Goal: Transaction & Acquisition: Book appointment/travel/reservation

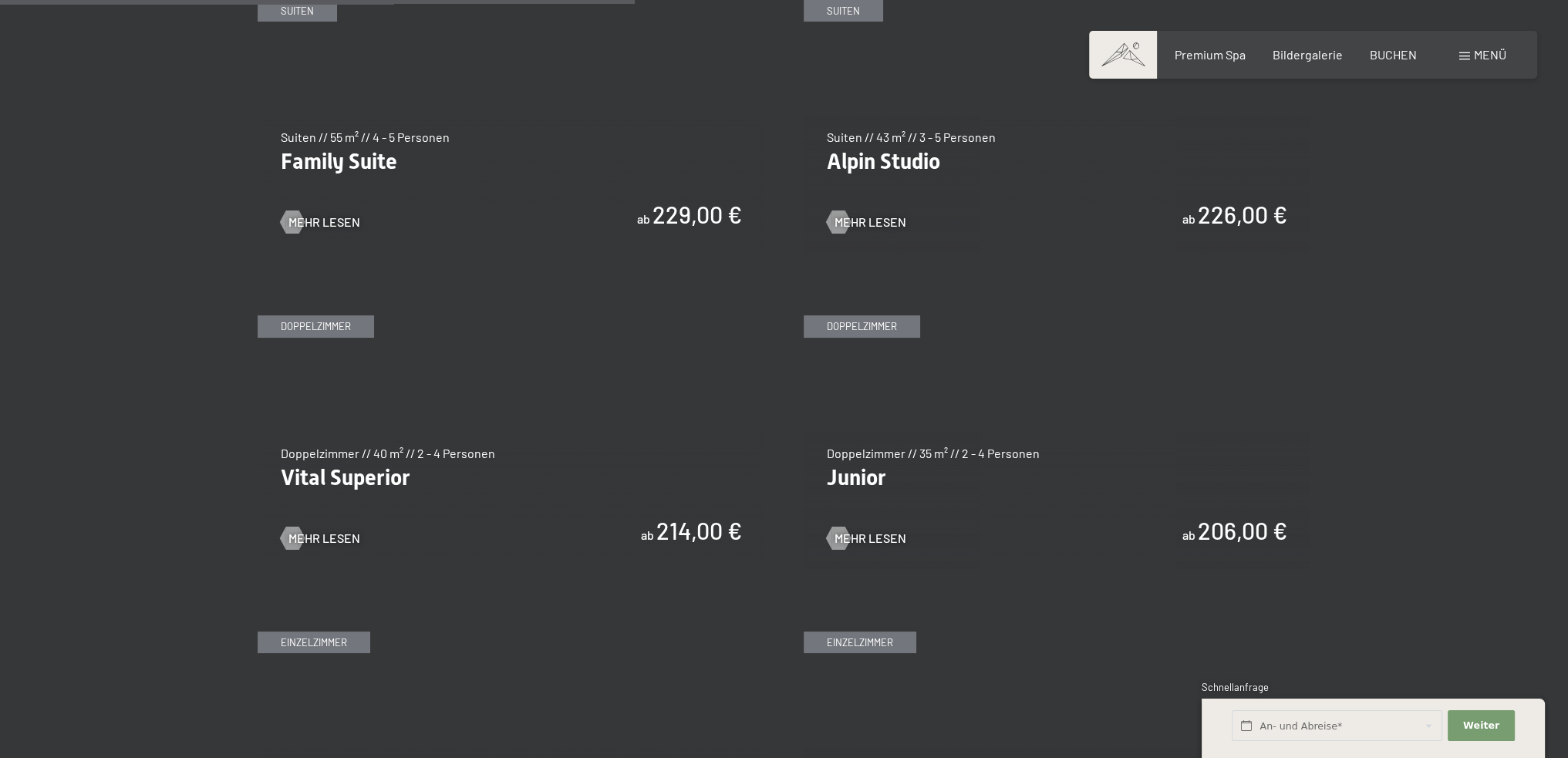
scroll to position [1928, 0]
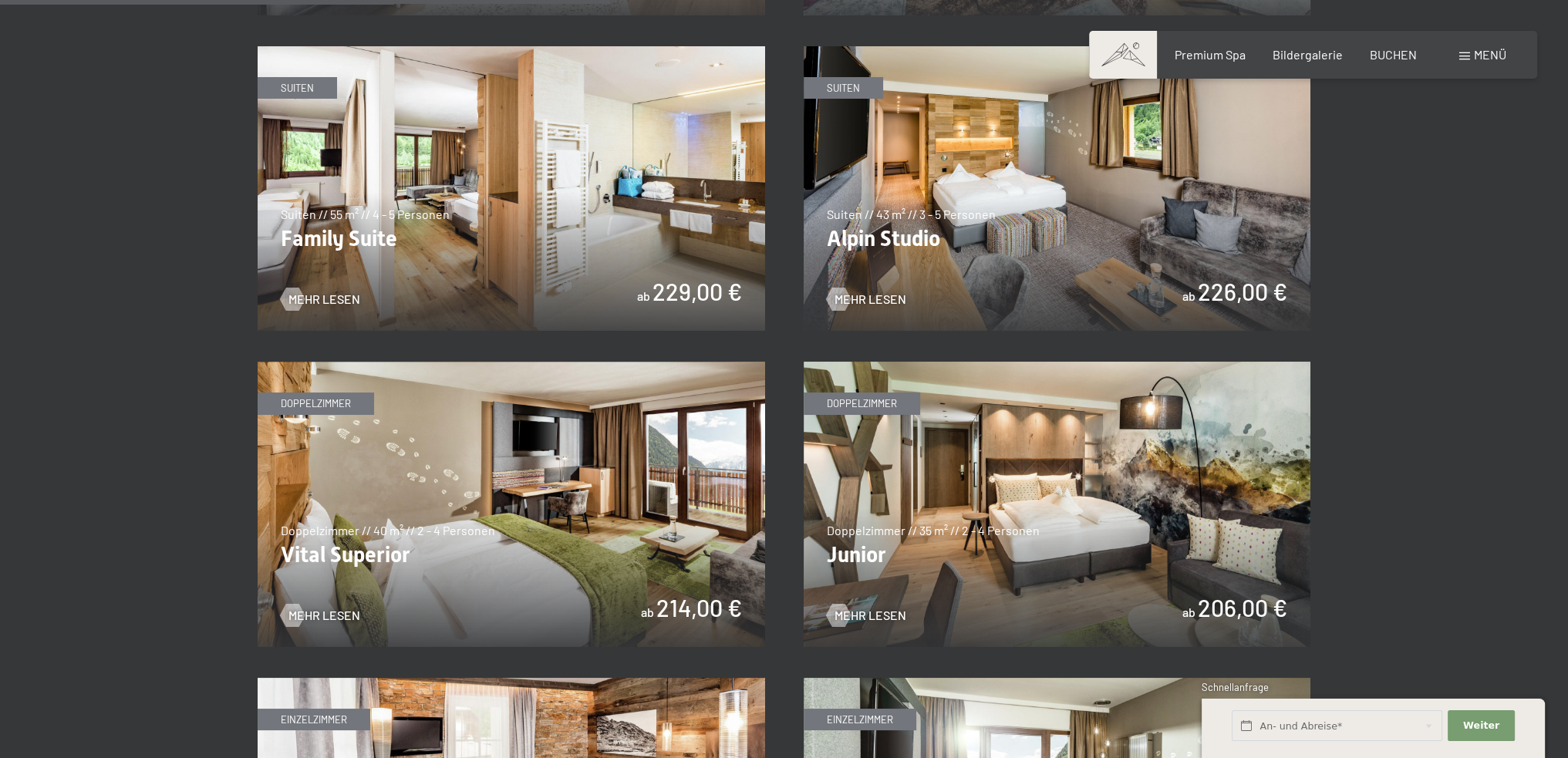
click at [540, 497] on img at bounding box center [511, 504] width 508 height 285
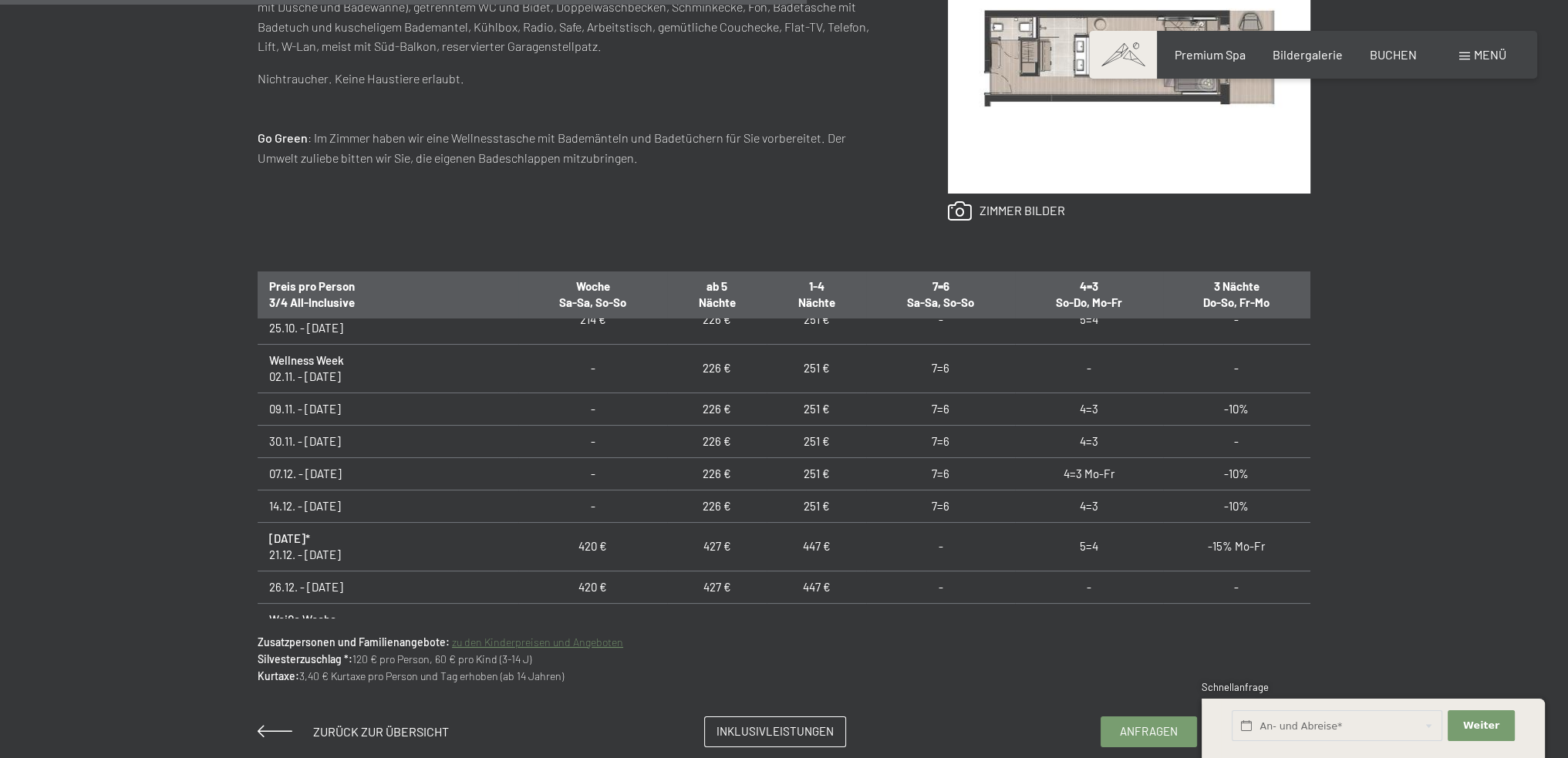
scroll to position [1234, 0]
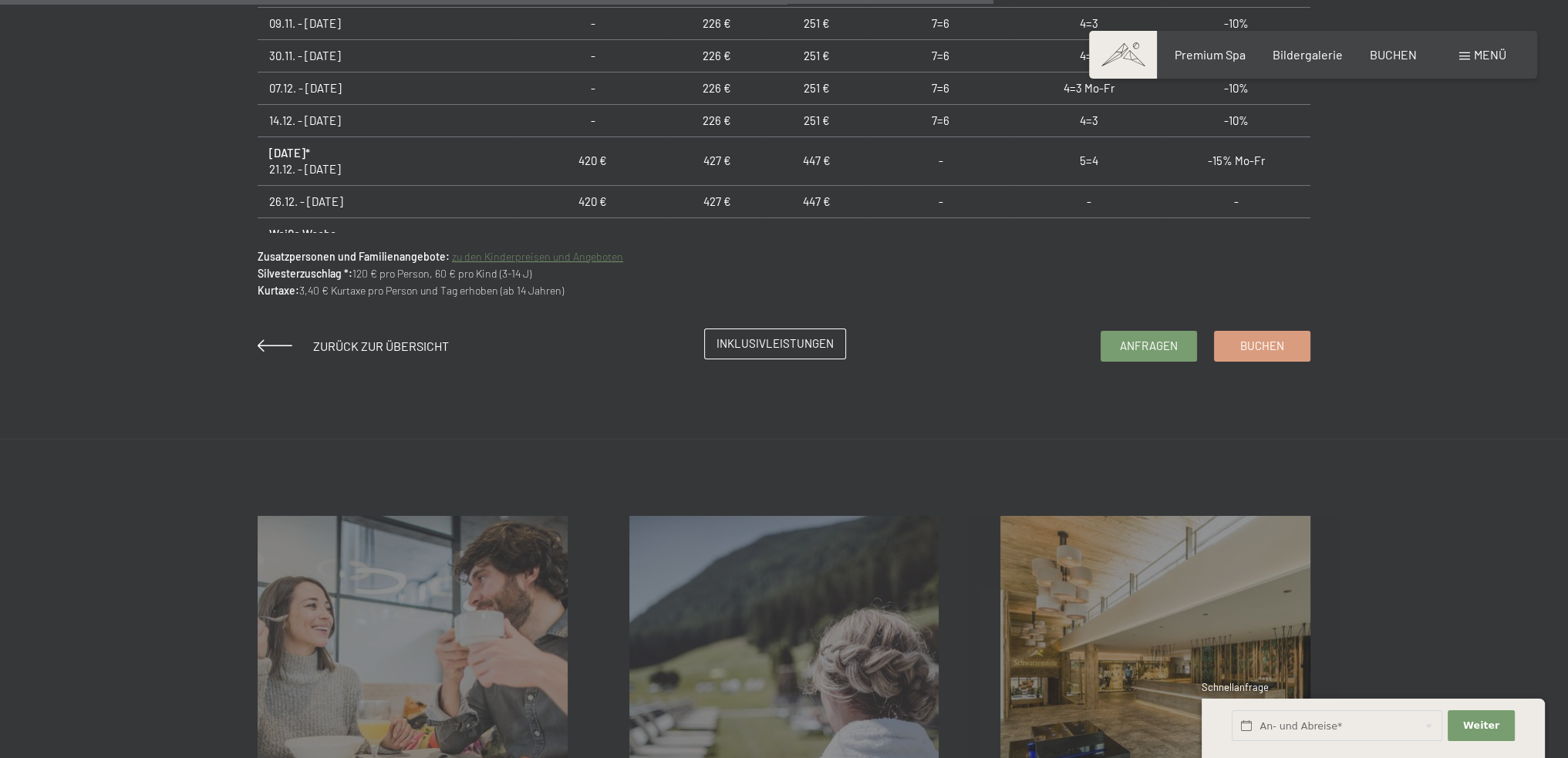
click at [768, 344] on span "Inklusivleistungen" at bounding box center [774, 343] width 117 height 16
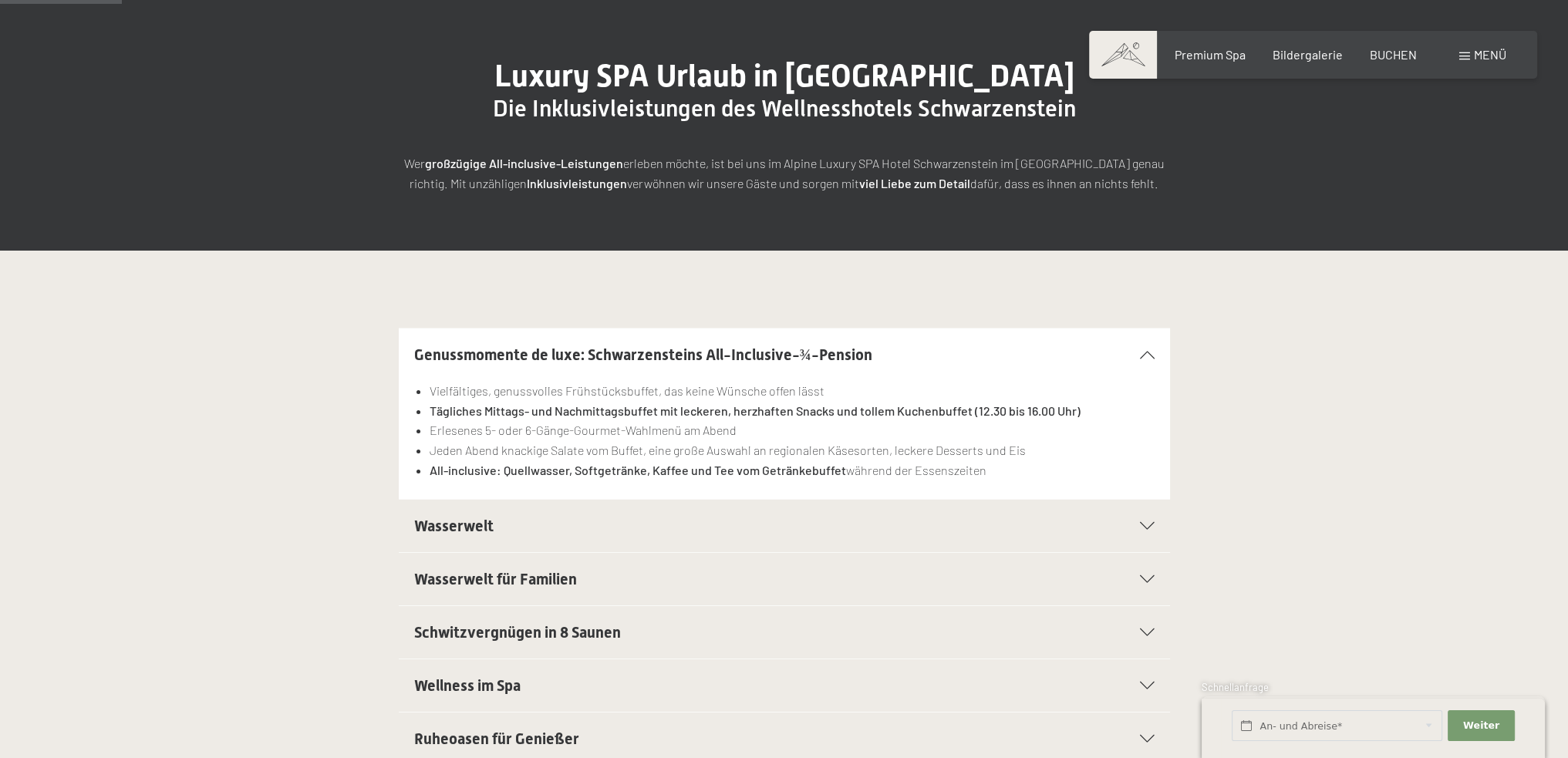
scroll to position [231, 0]
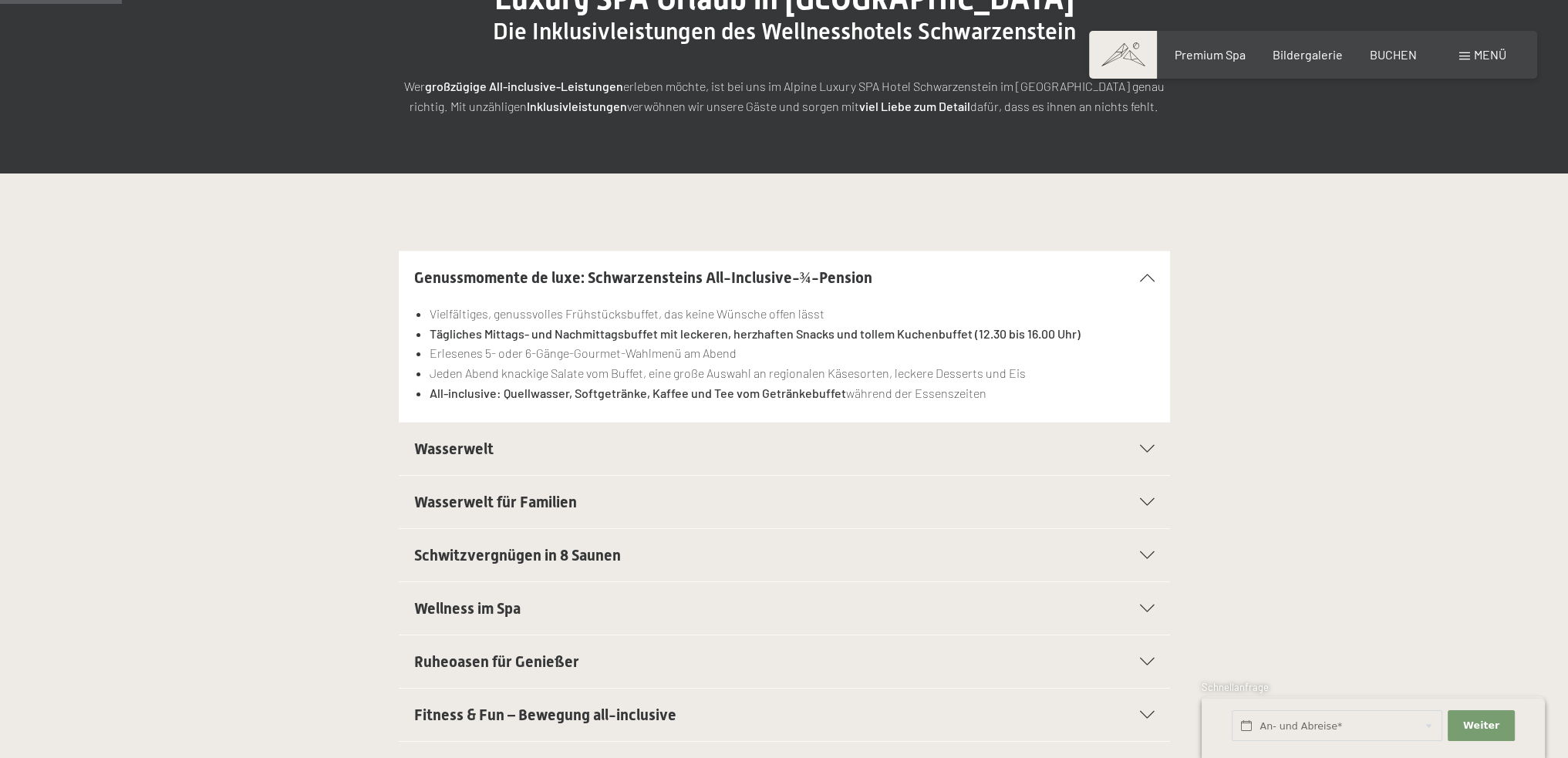
click at [1143, 449] on icon at bounding box center [1147, 449] width 14 height 8
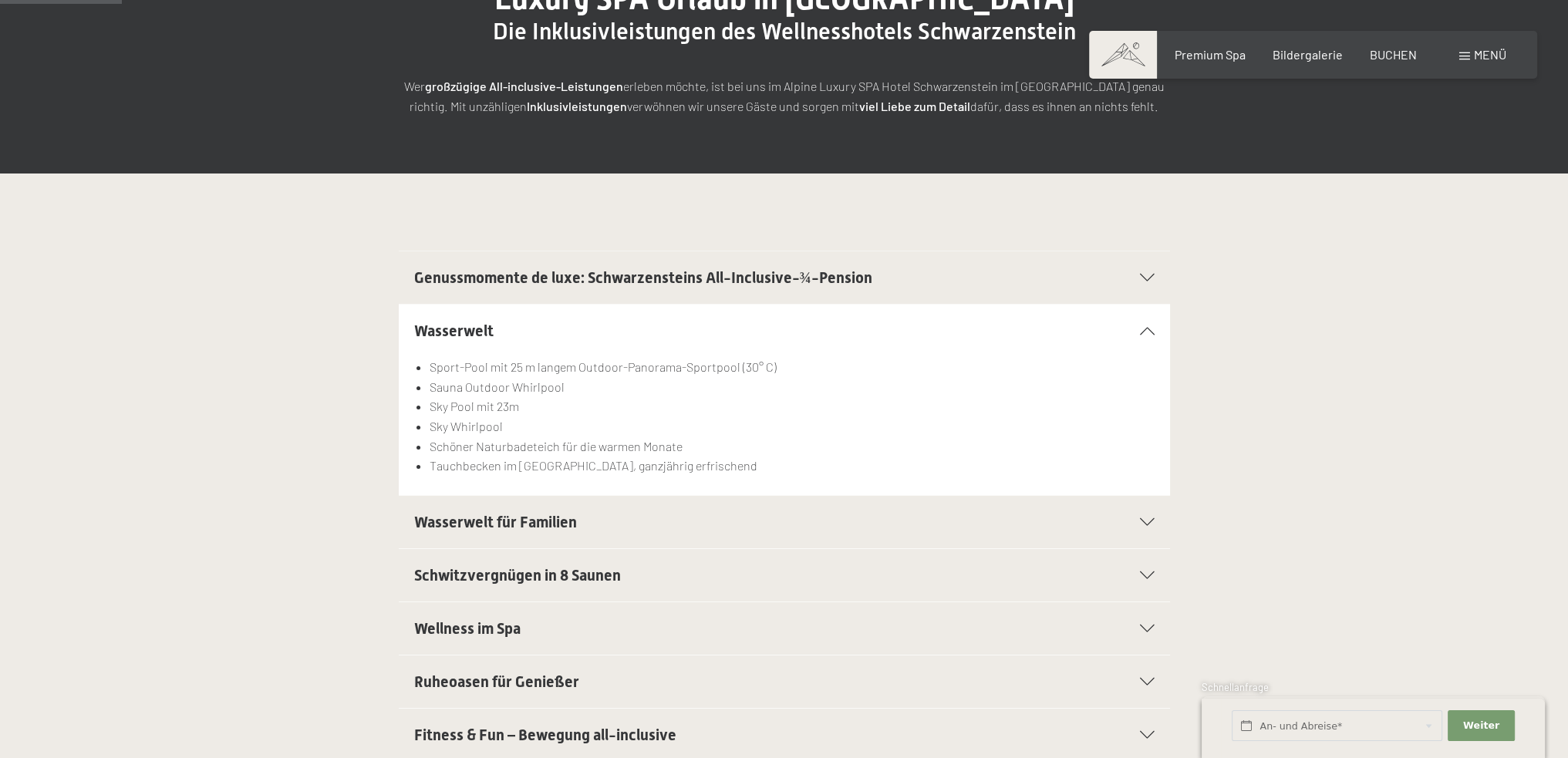
click at [1148, 524] on icon at bounding box center [1147, 522] width 14 height 8
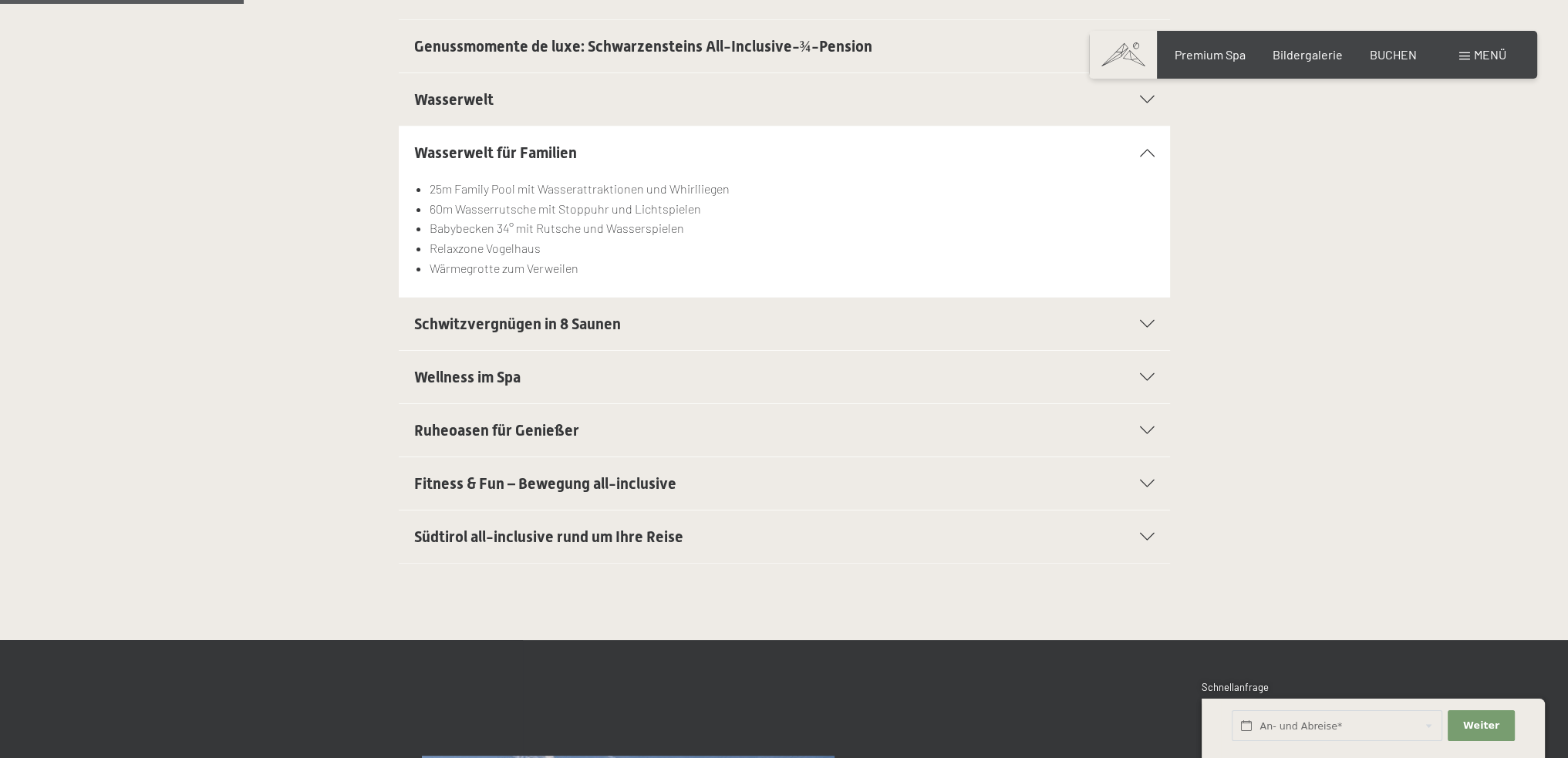
scroll to position [0, 0]
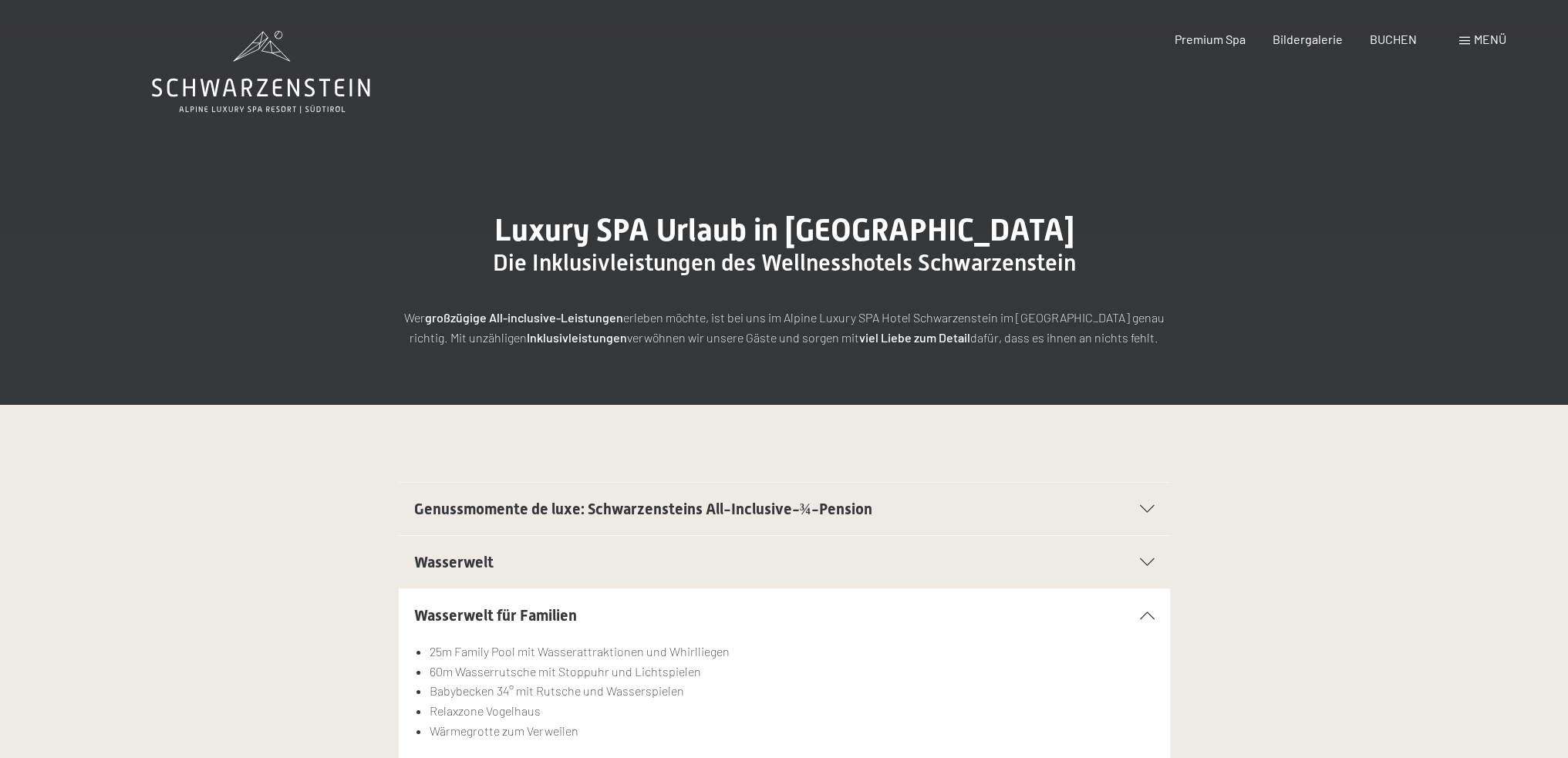
click at [254, 86] on icon at bounding box center [261, 72] width 219 height 83
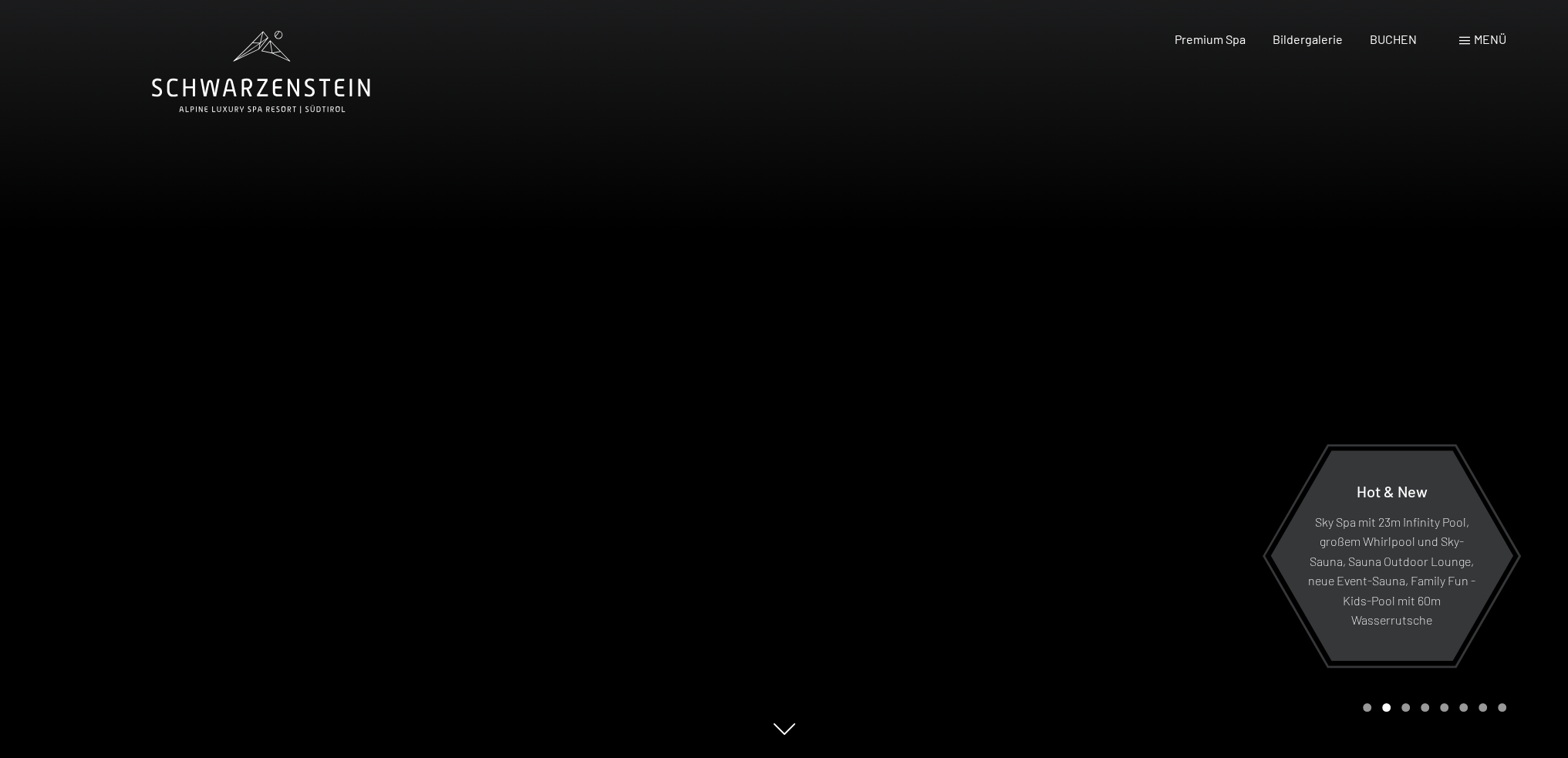
click at [1445, 343] on div at bounding box center [1176, 379] width 784 height 758
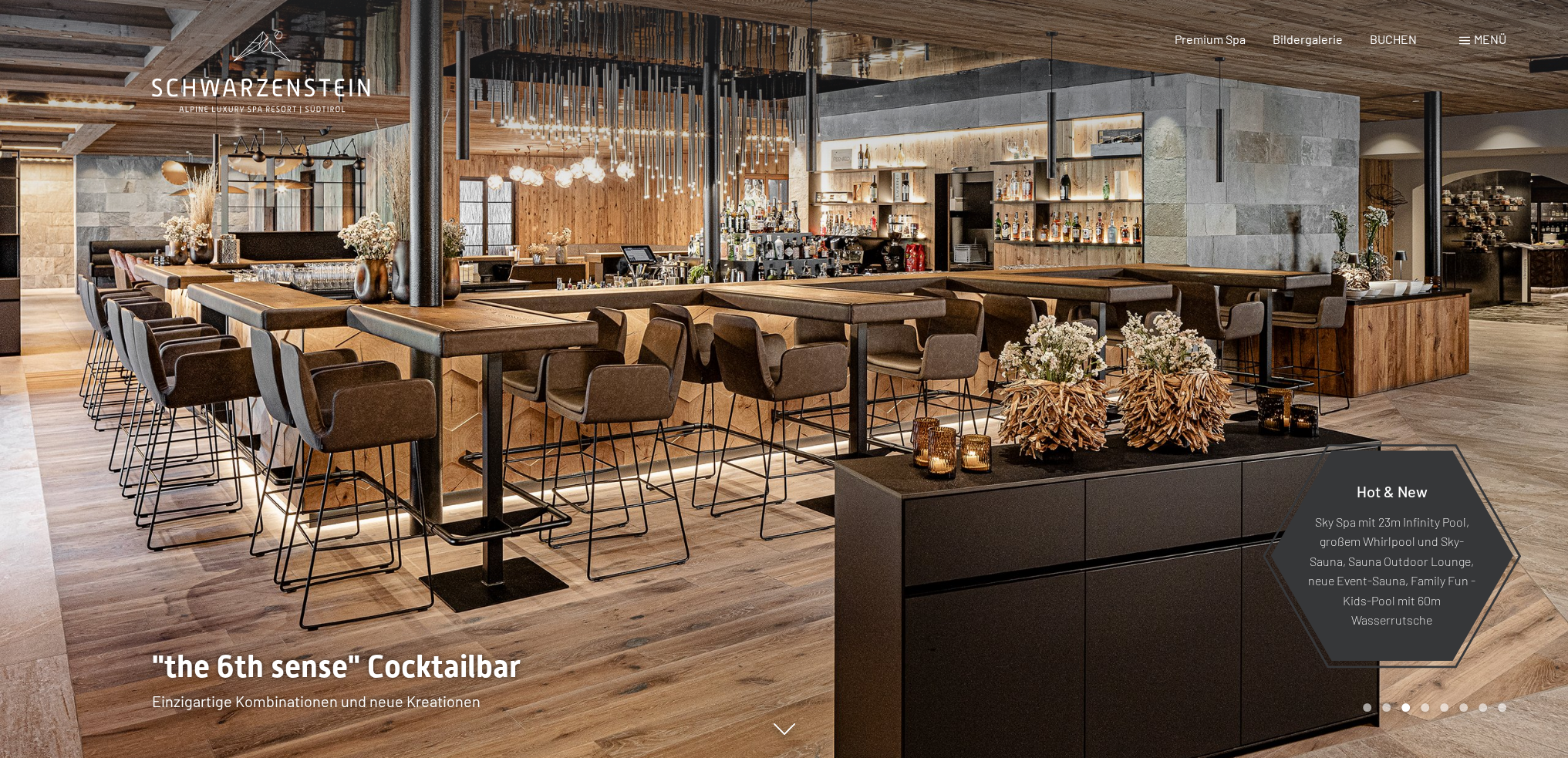
click at [1445, 343] on div at bounding box center [1176, 379] width 784 height 758
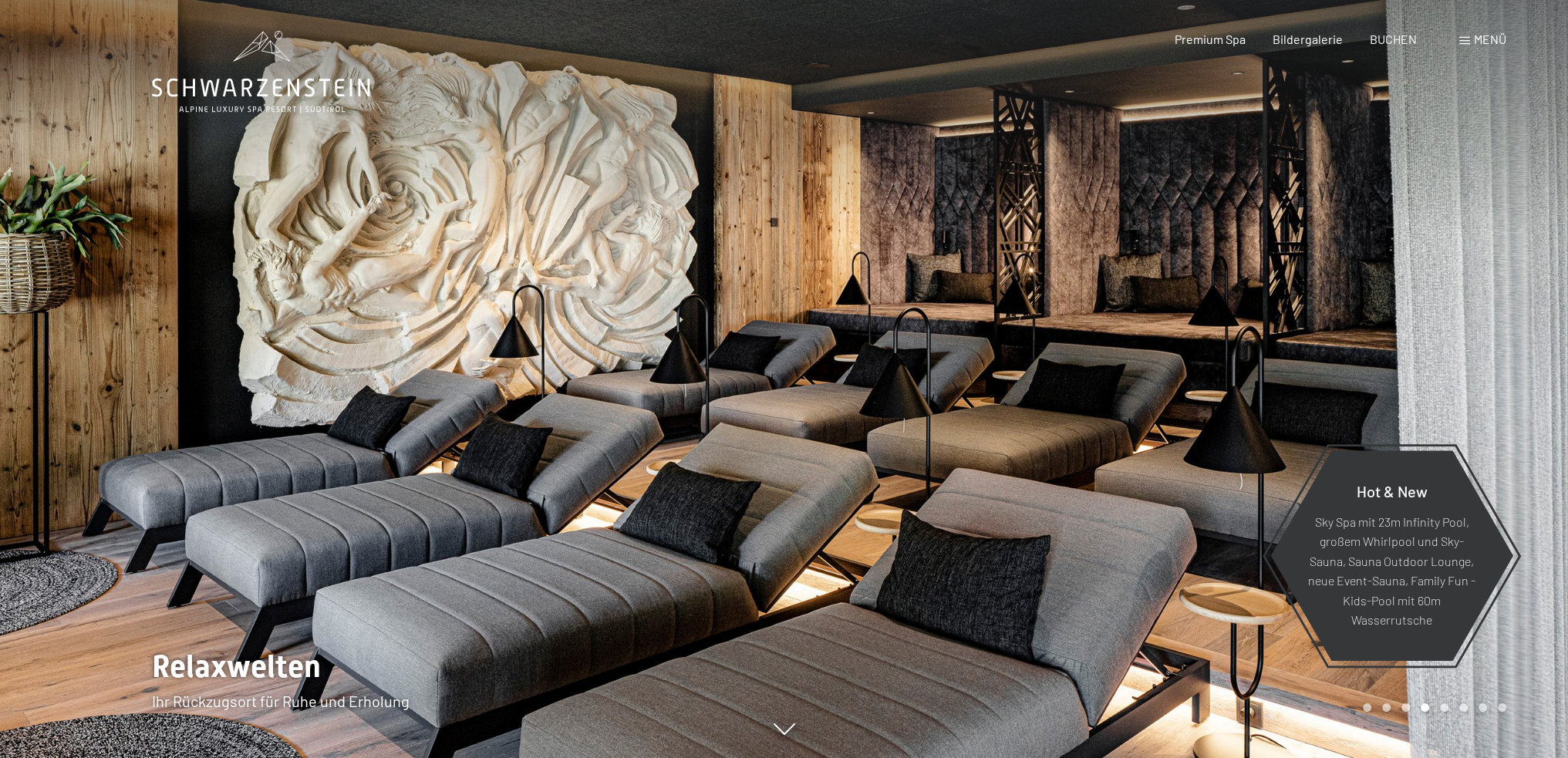
click at [1445, 343] on div at bounding box center [1176, 379] width 784 height 758
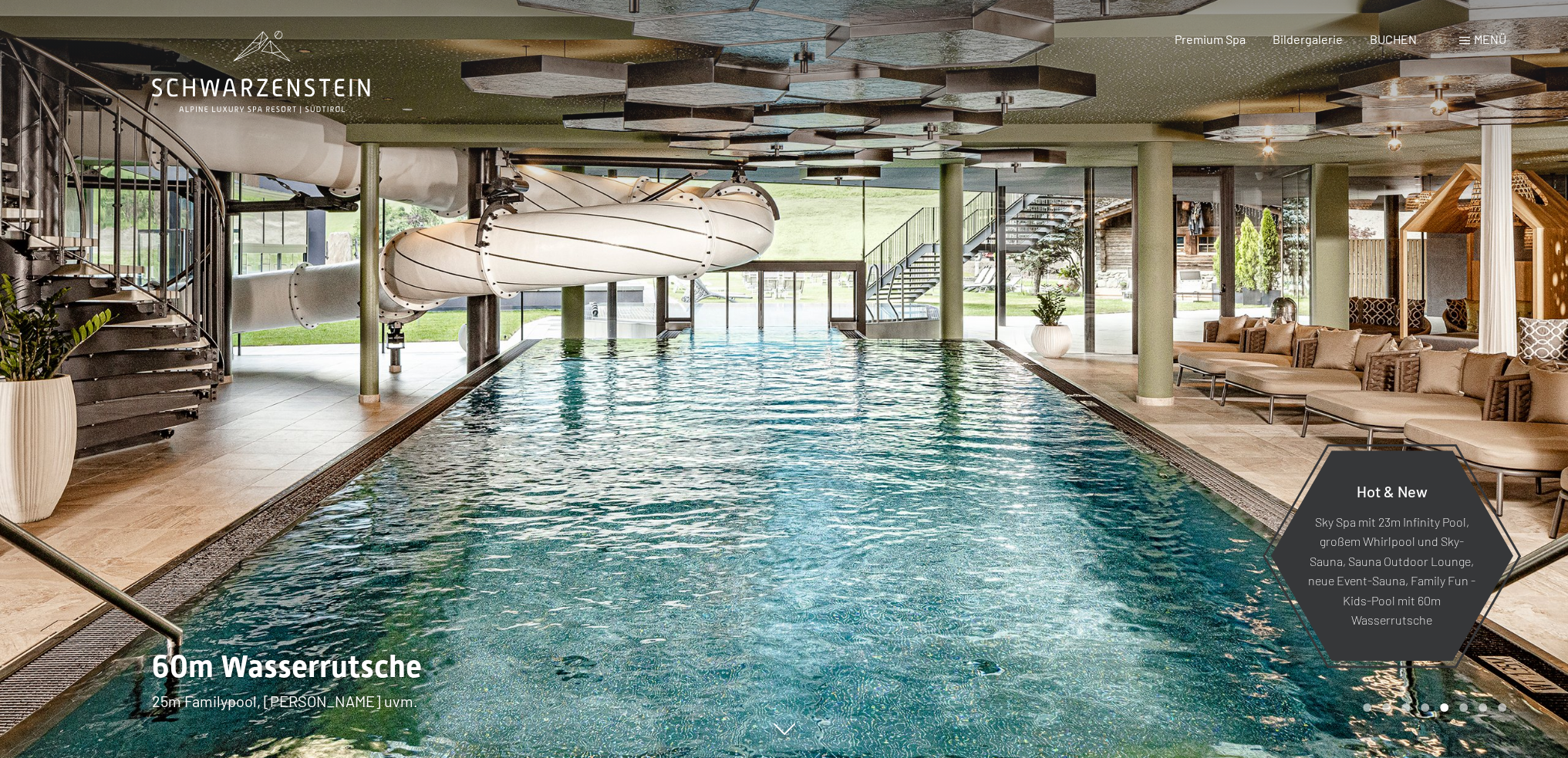
click at [1445, 343] on div at bounding box center [1176, 379] width 784 height 758
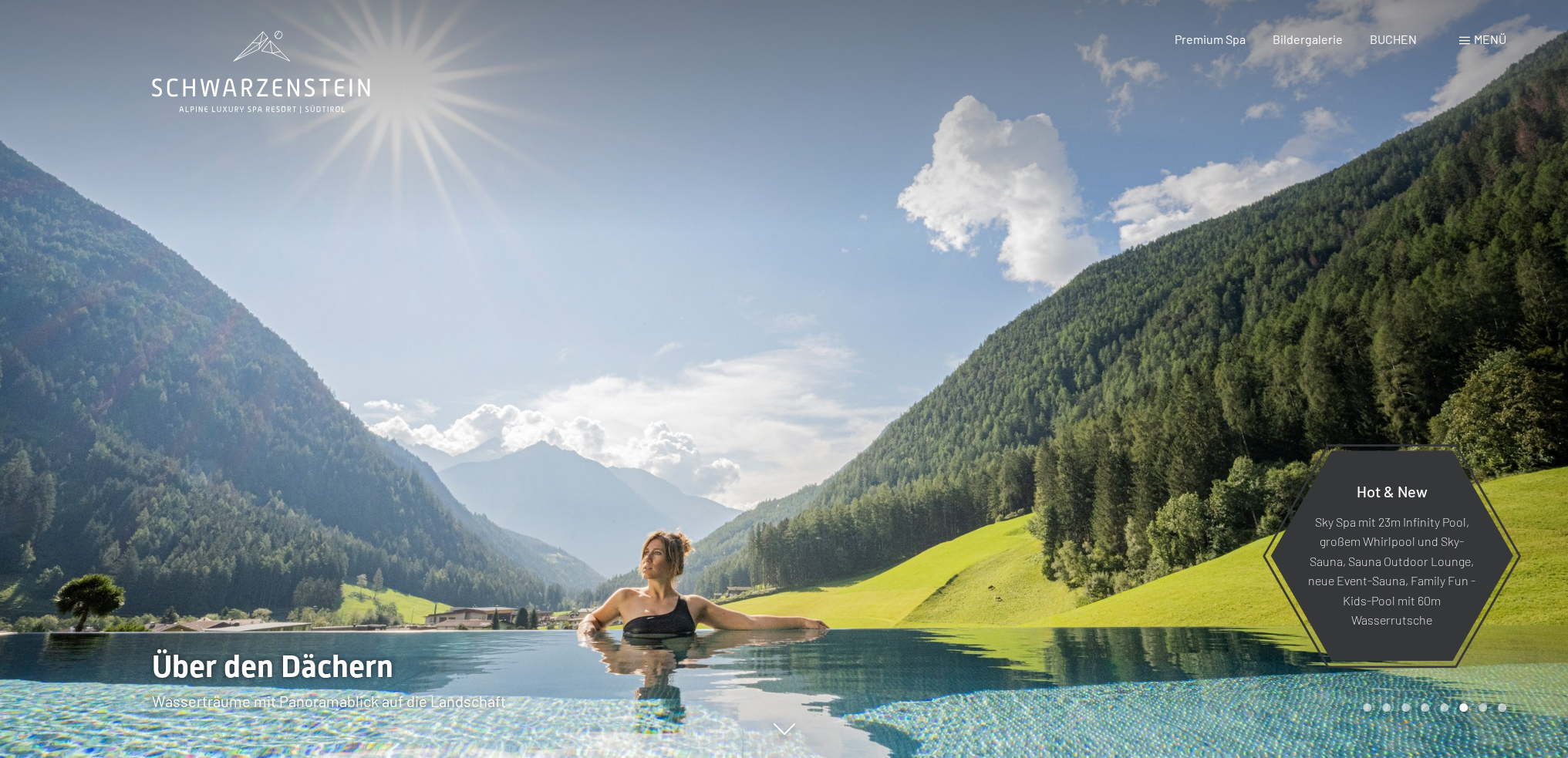
click at [1445, 343] on div at bounding box center [1176, 379] width 784 height 758
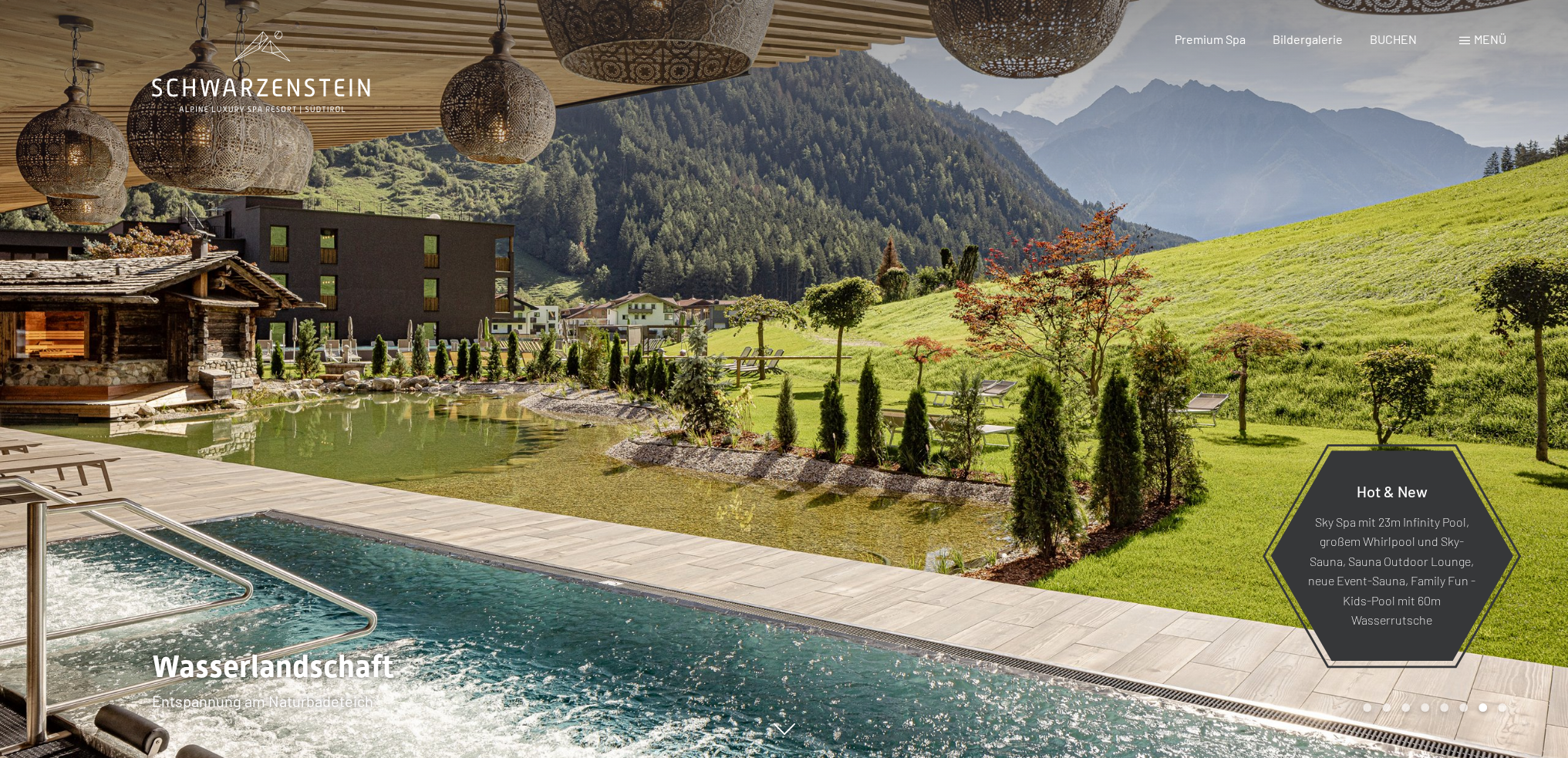
click at [1445, 343] on div at bounding box center [1176, 379] width 784 height 758
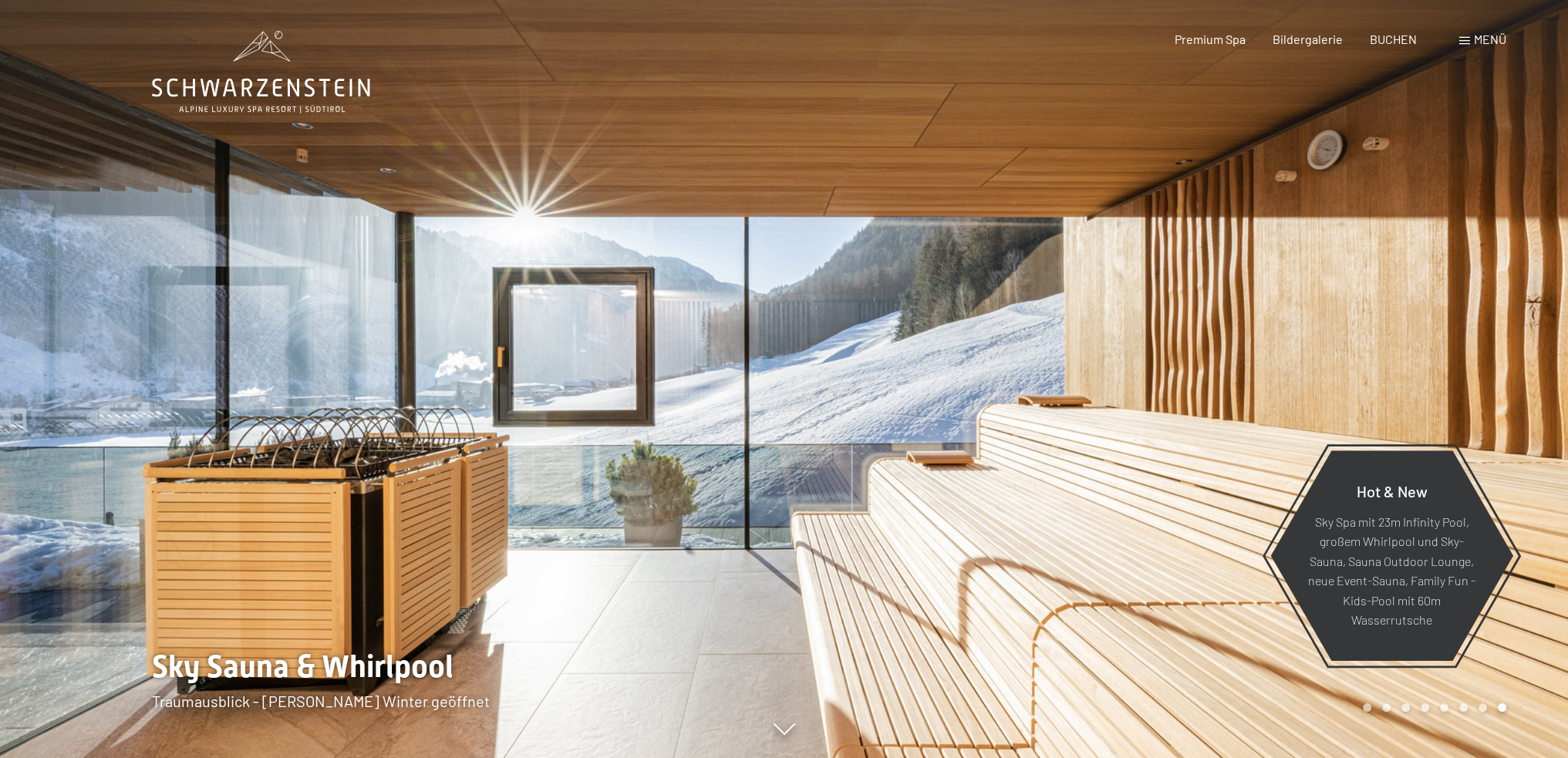
click at [1445, 343] on div at bounding box center [1176, 379] width 784 height 758
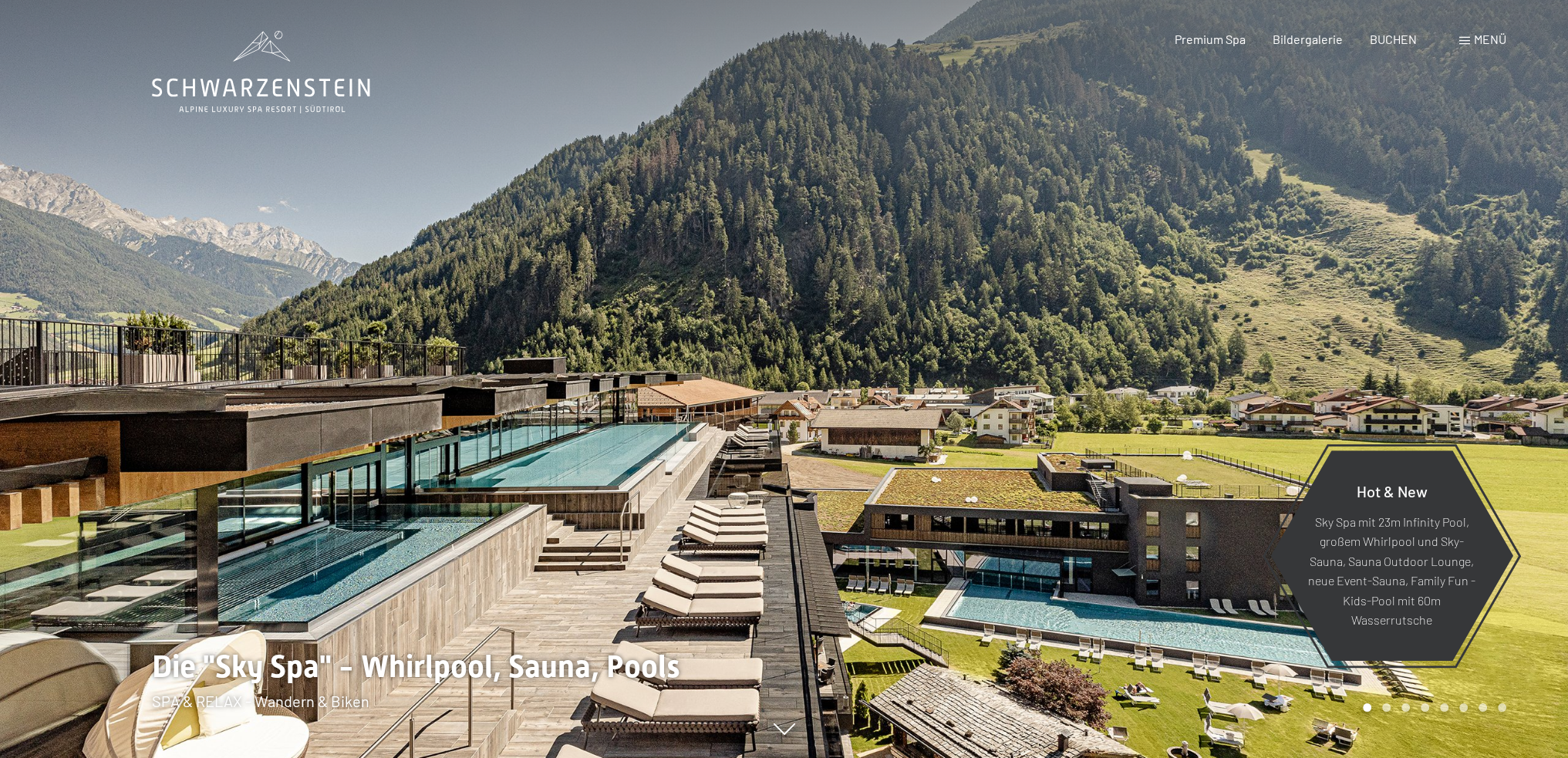
click at [1445, 343] on div at bounding box center [1176, 379] width 784 height 758
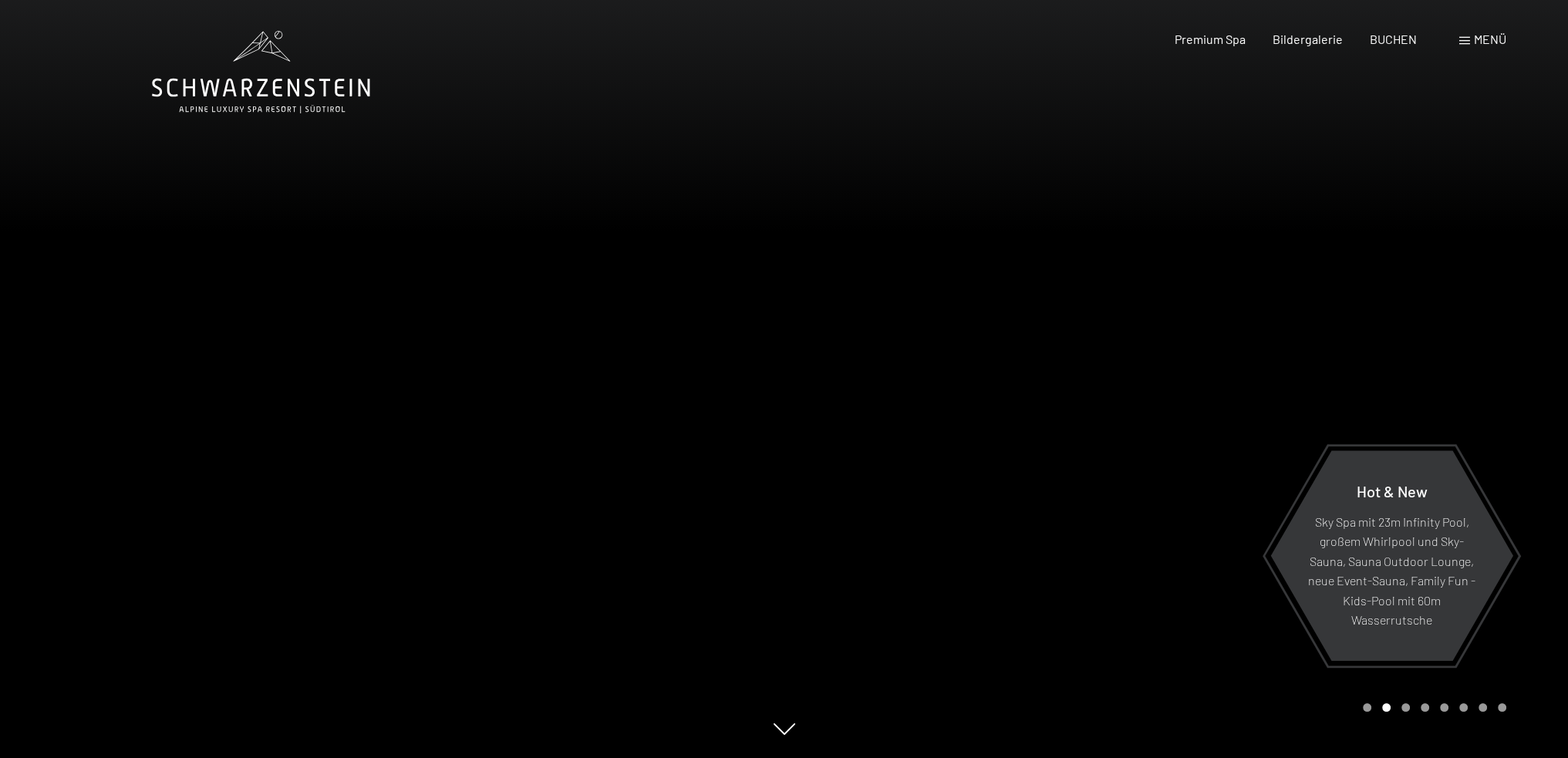
click at [1445, 343] on div at bounding box center [1176, 379] width 784 height 758
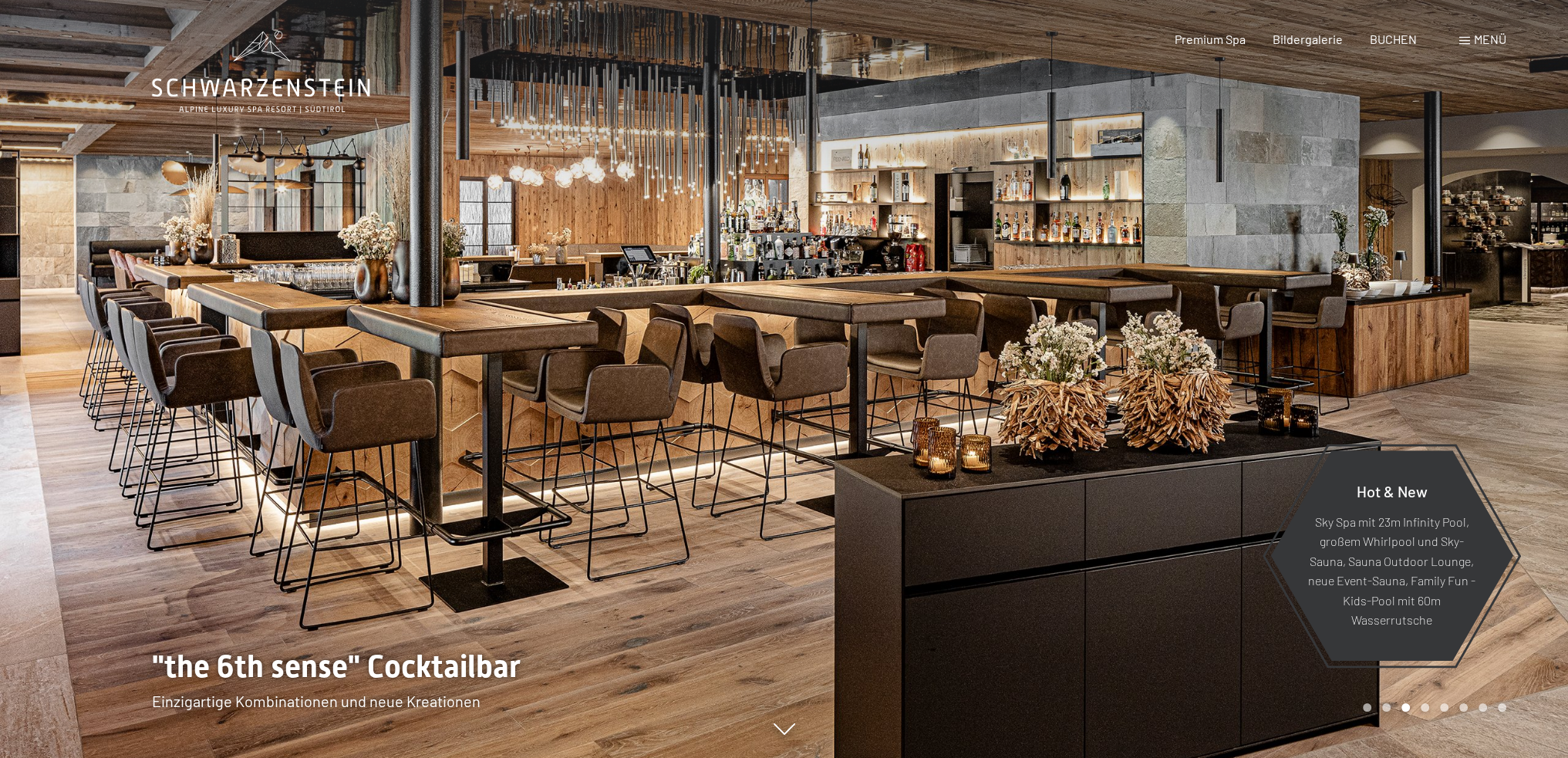
click at [1445, 343] on div at bounding box center [1176, 379] width 784 height 758
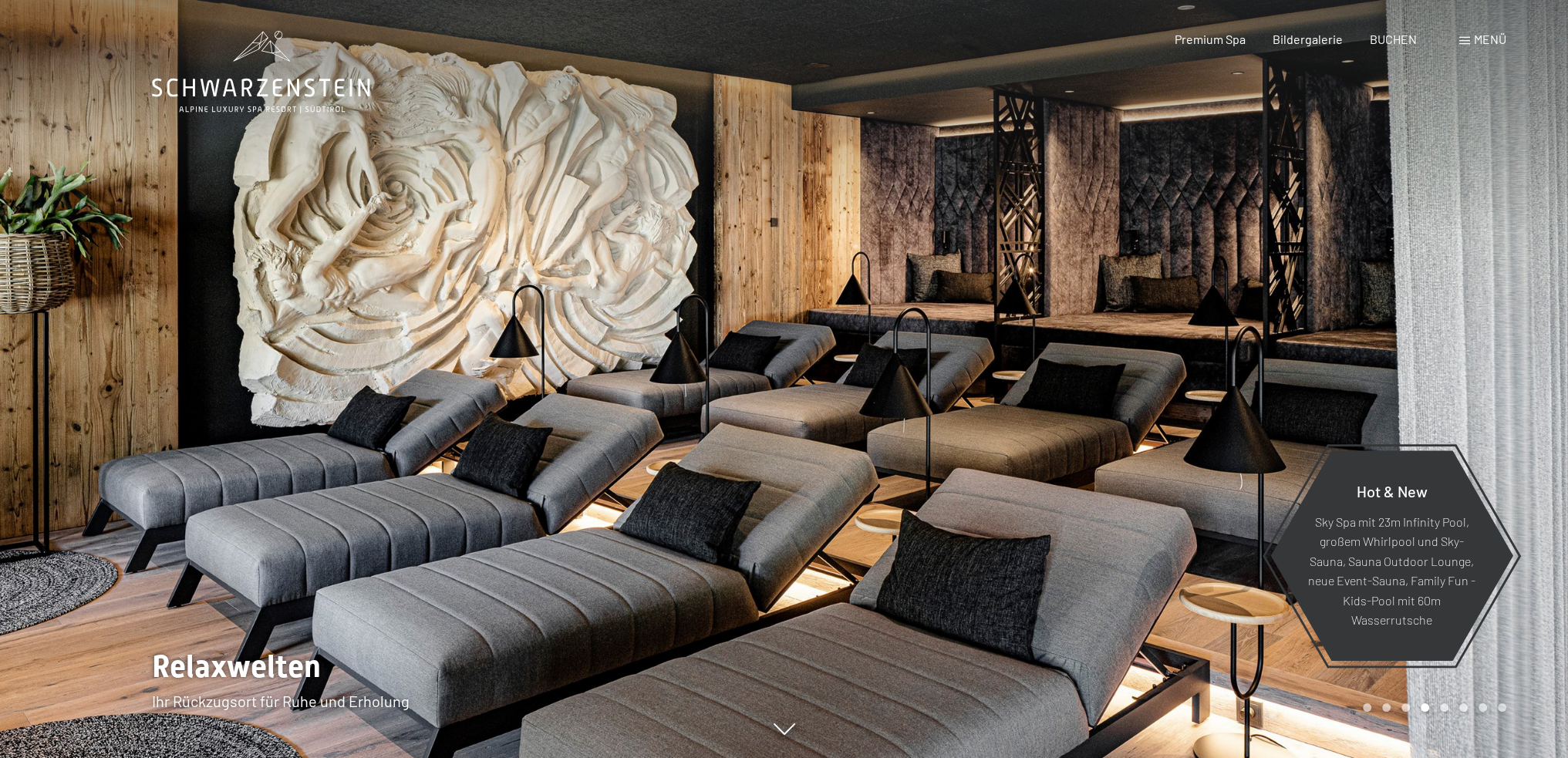
click at [1445, 343] on div at bounding box center [1176, 379] width 784 height 758
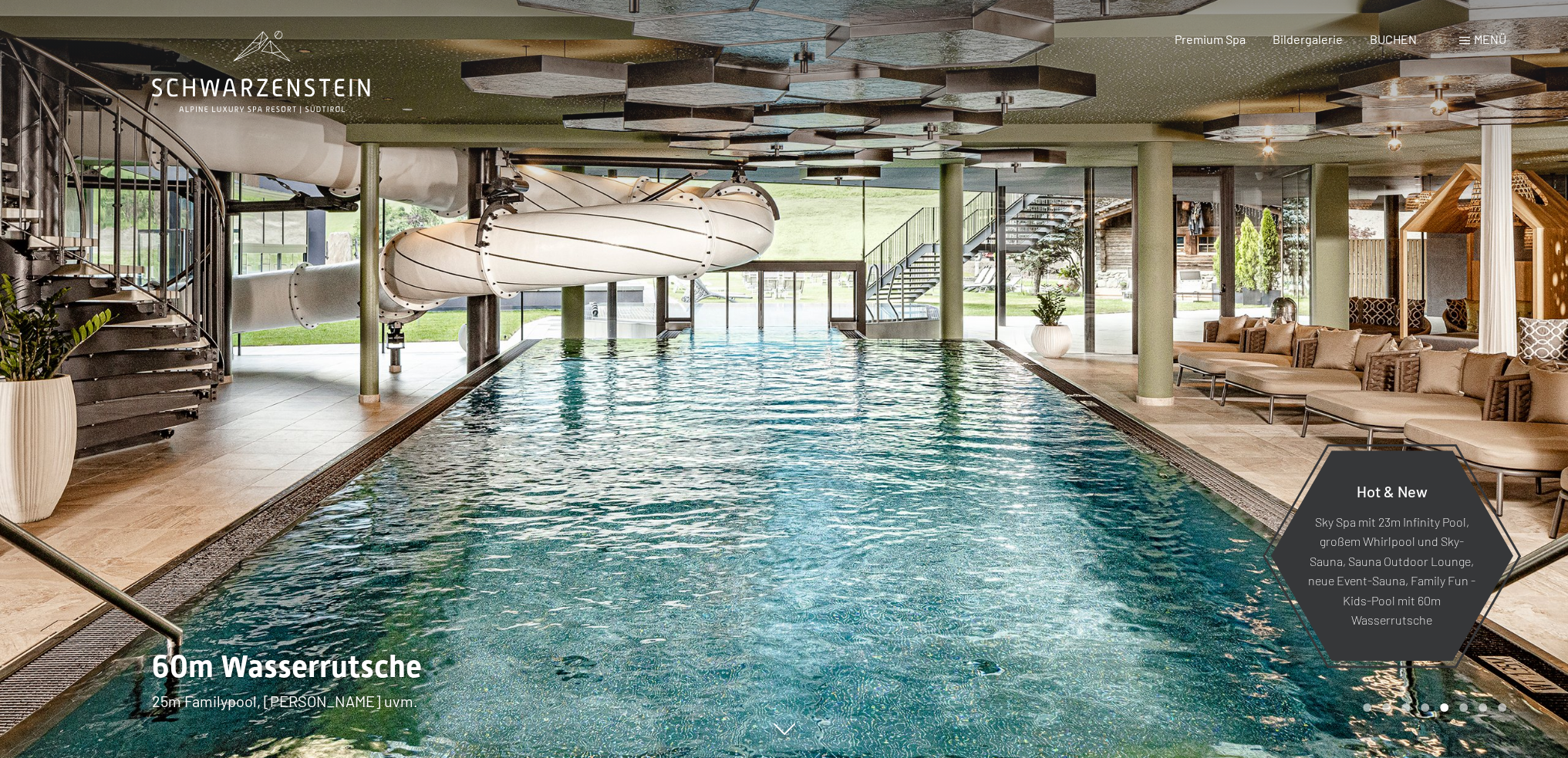
click at [1445, 343] on div at bounding box center [1176, 379] width 784 height 758
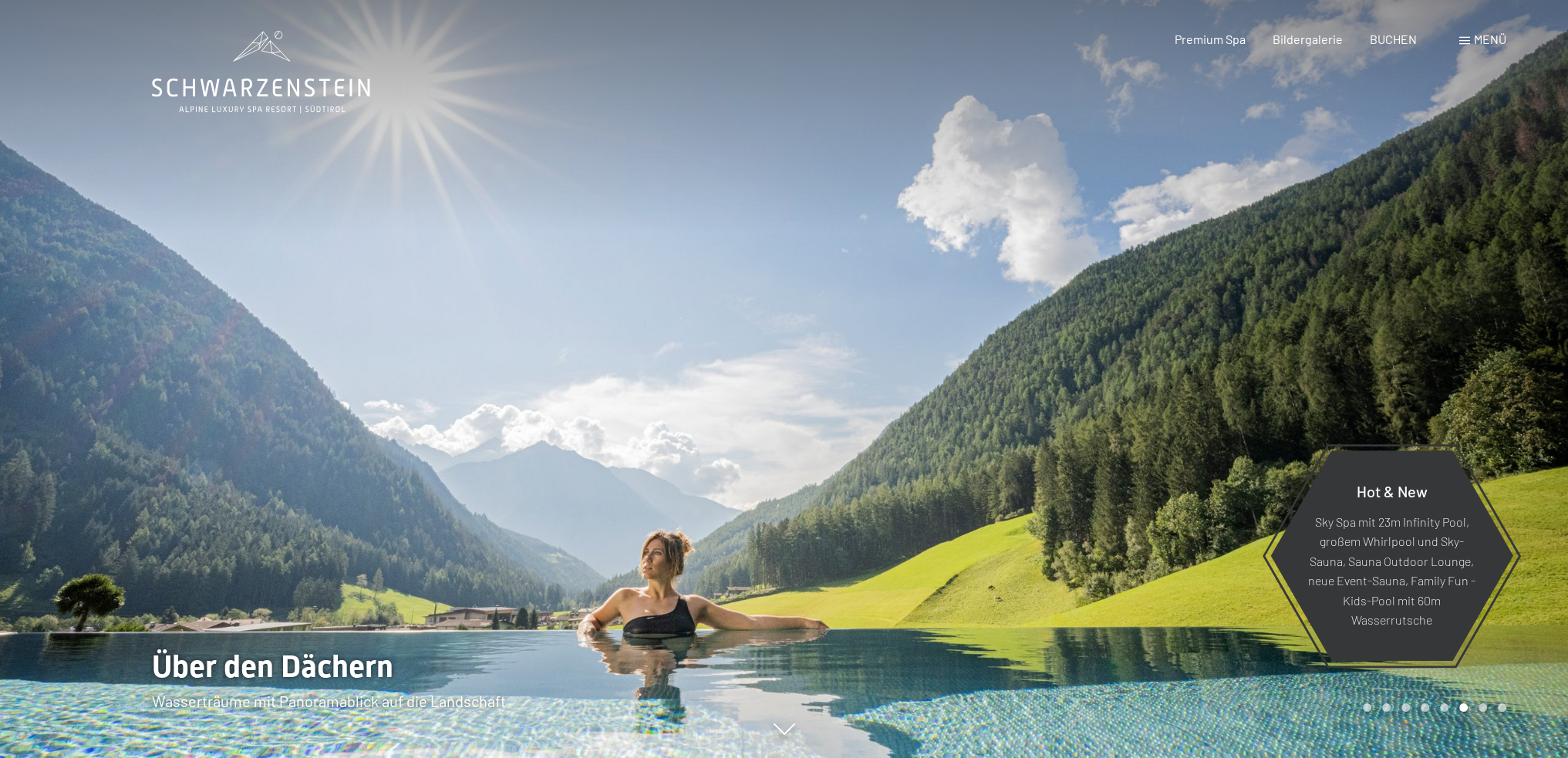
click at [1445, 343] on div at bounding box center [1176, 379] width 784 height 758
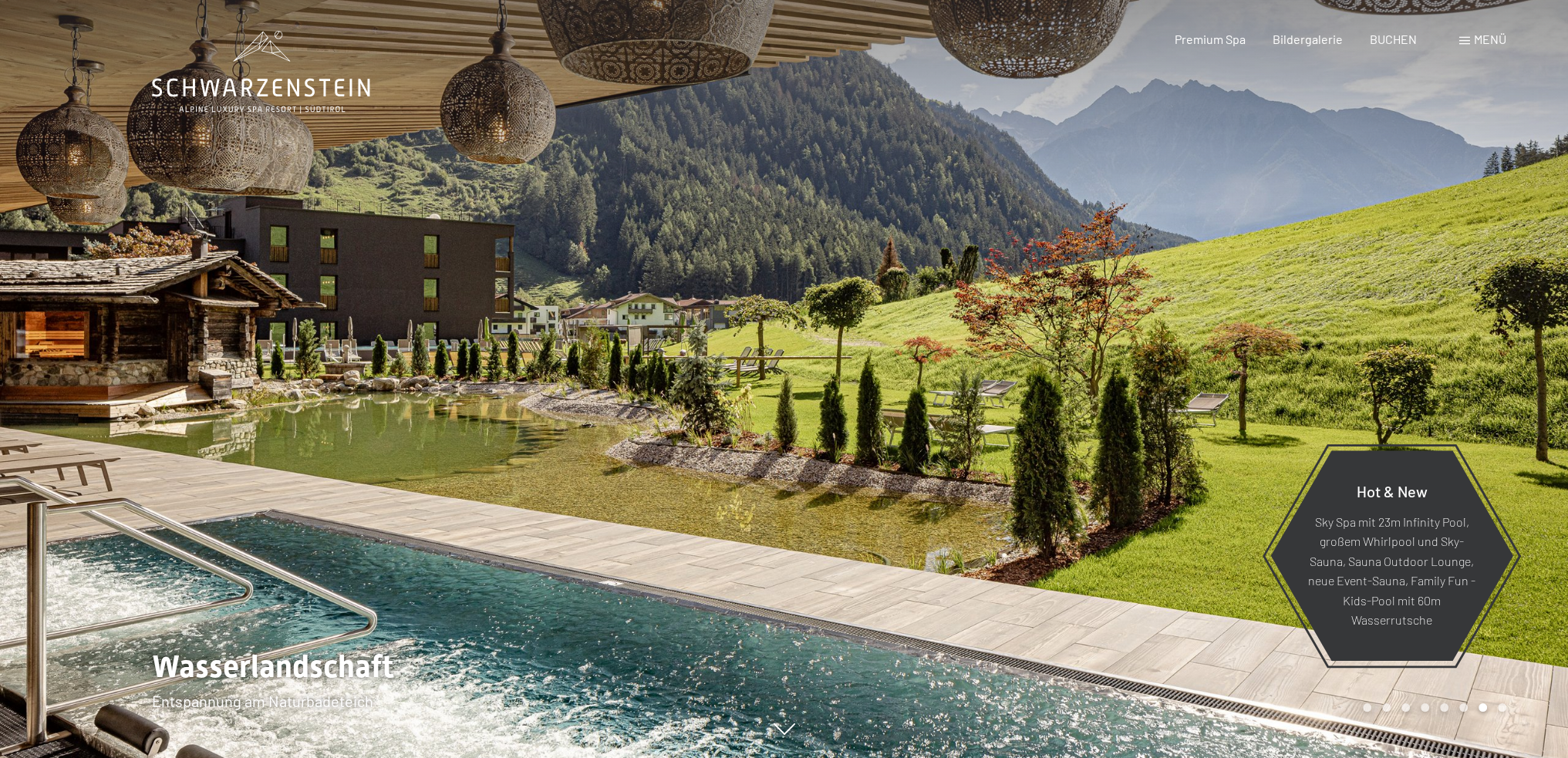
click at [1445, 343] on div at bounding box center [1176, 379] width 784 height 758
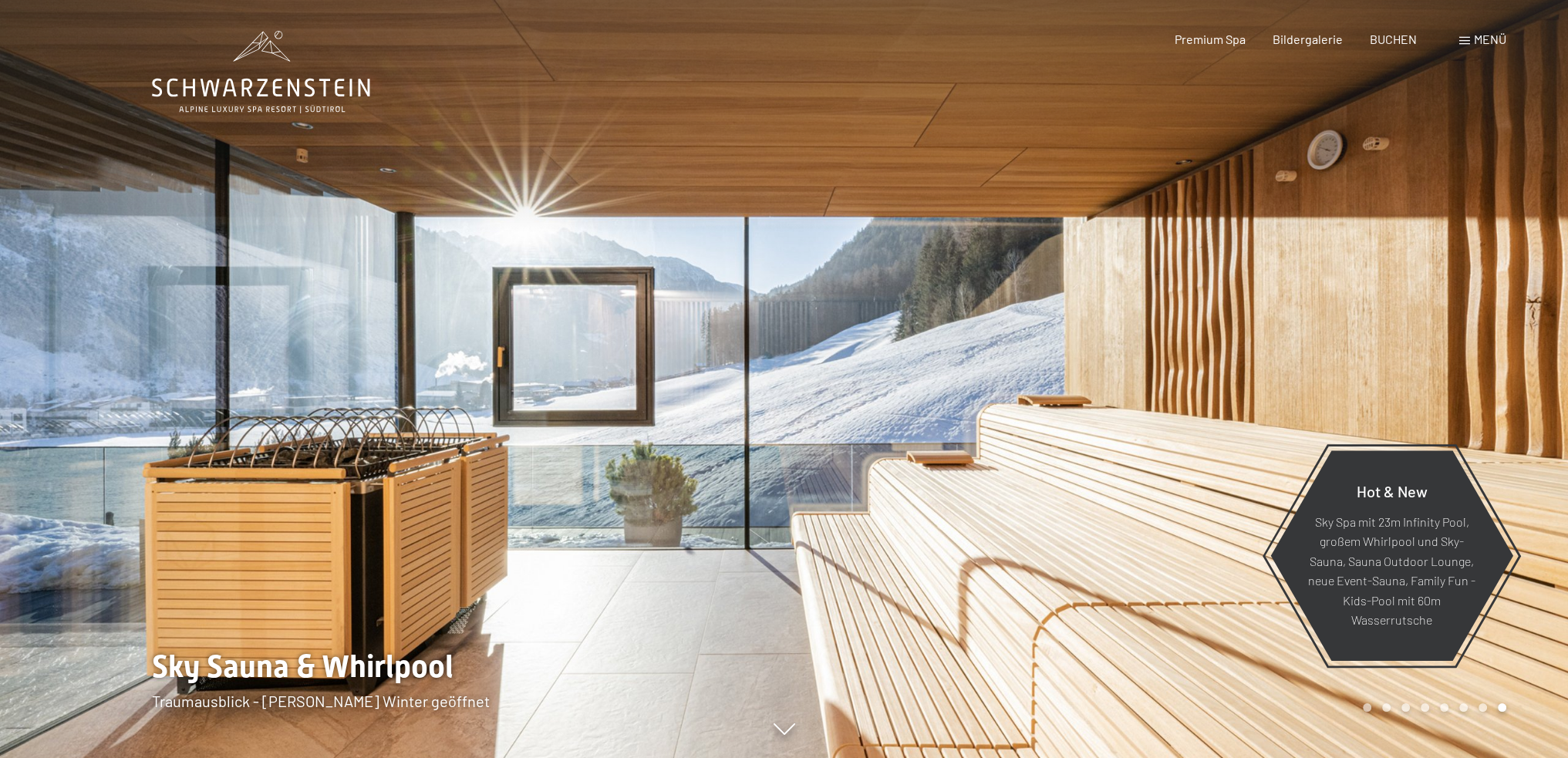
click at [1445, 343] on div at bounding box center [1176, 379] width 784 height 758
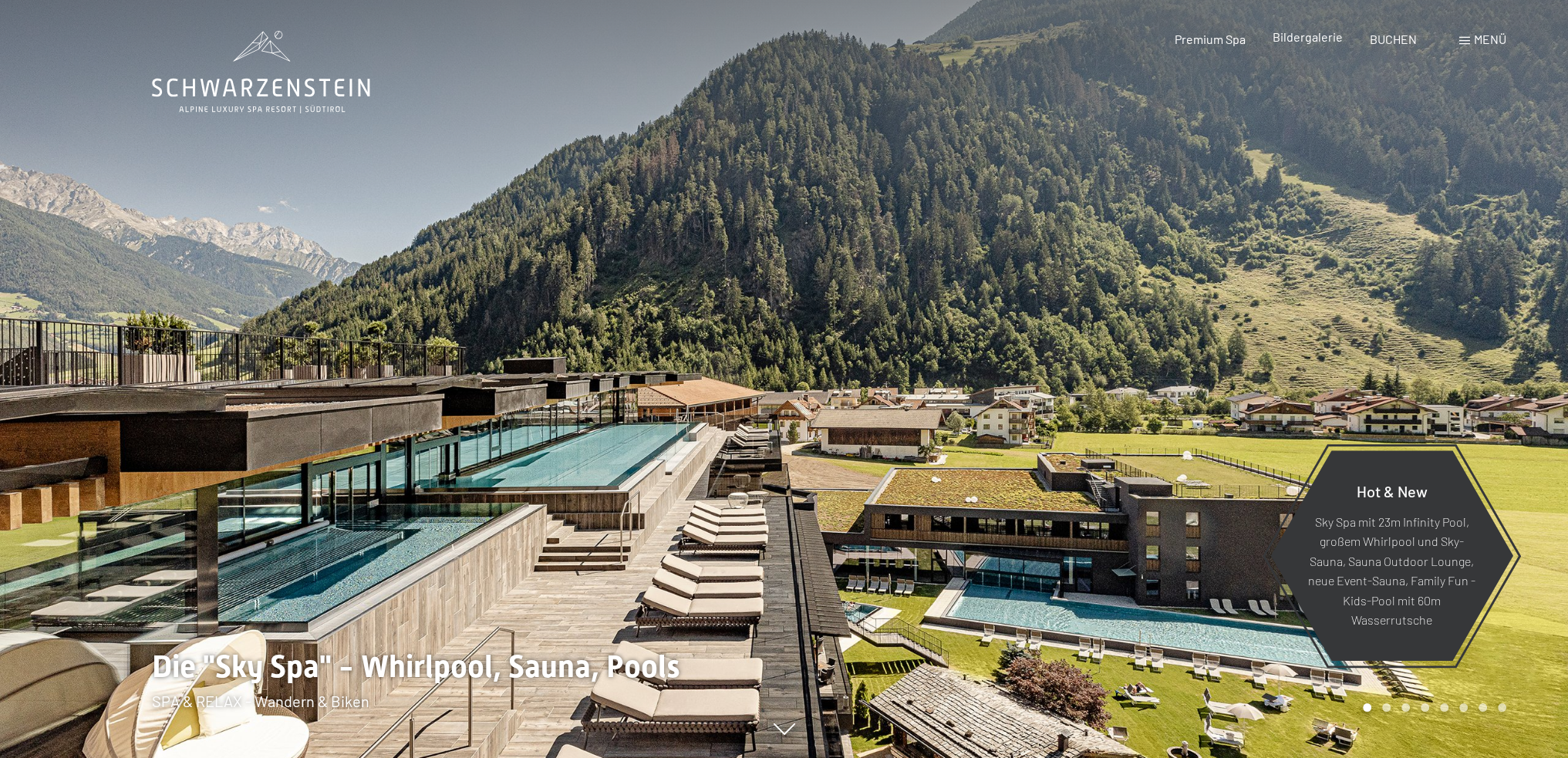
click at [1303, 37] on span "Bildergalerie" at bounding box center [1307, 37] width 70 height 14
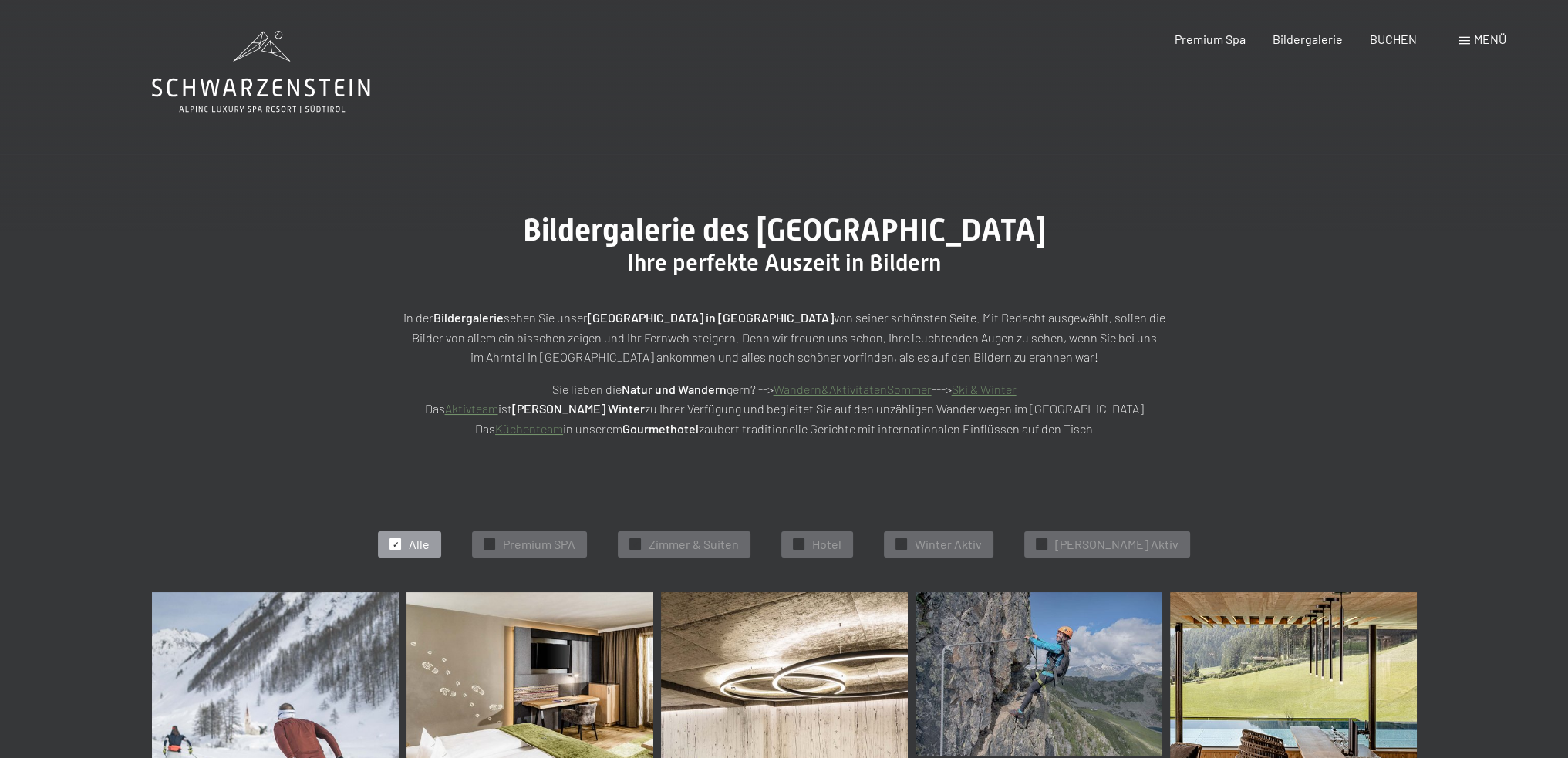
click at [247, 87] on icon at bounding box center [261, 72] width 219 height 83
